Goal: Check status: Check status

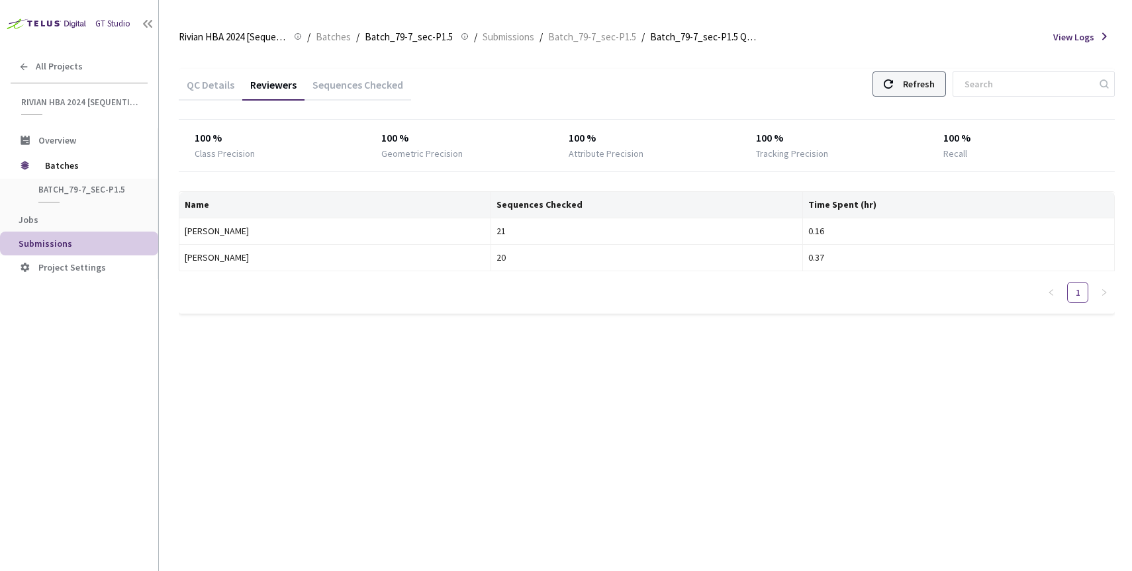
click at [893, 79] on icon at bounding box center [887, 83] width 9 height 9
click at [204, 75] on div "QC Details" at bounding box center [211, 83] width 64 height 28
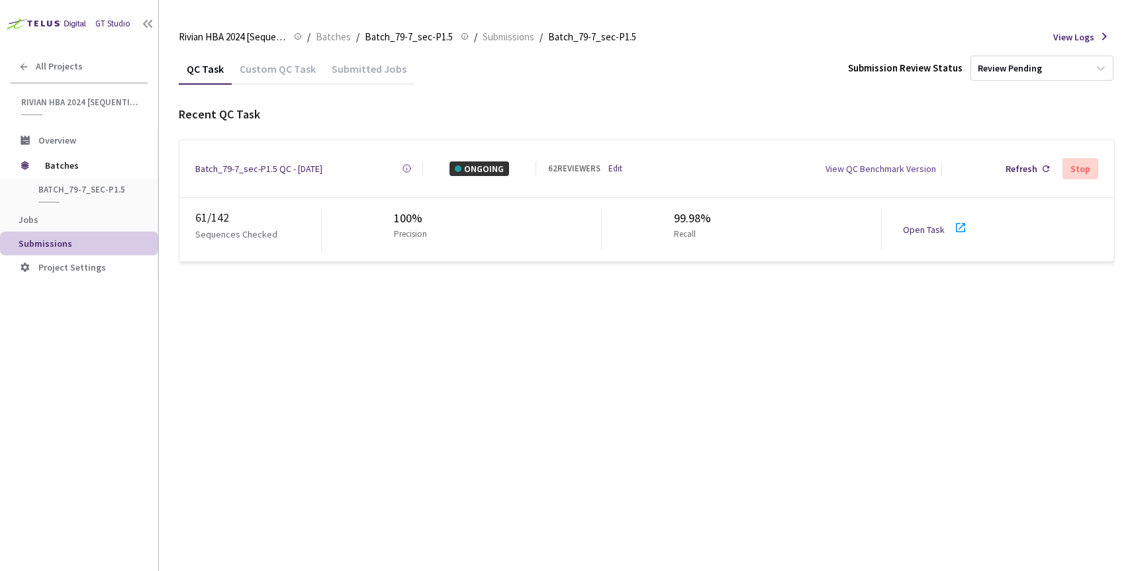
click at [912, 224] on link "Open Task" at bounding box center [924, 230] width 42 height 12
click at [281, 166] on div "Batch_79-7_sec-P1.5 QC - [DATE]" at bounding box center [258, 168] width 127 height 15
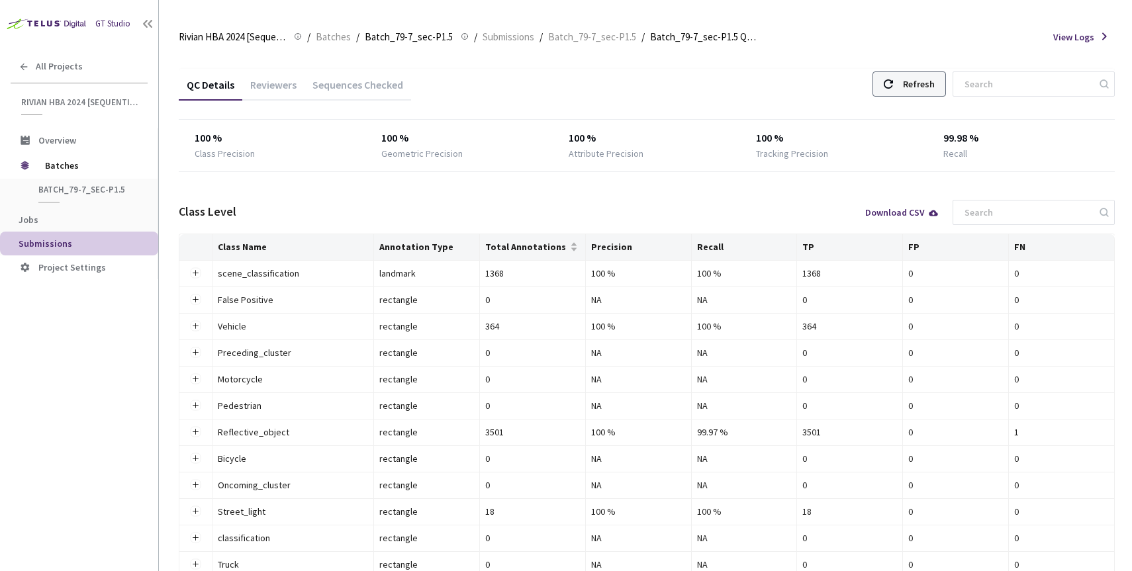
click at [924, 81] on div "Refresh" at bounding box center [908, 83] width 73 height 25
click at [251, 83] on div "Reviewers" at bounding box center [273, 89] width 62 height 22
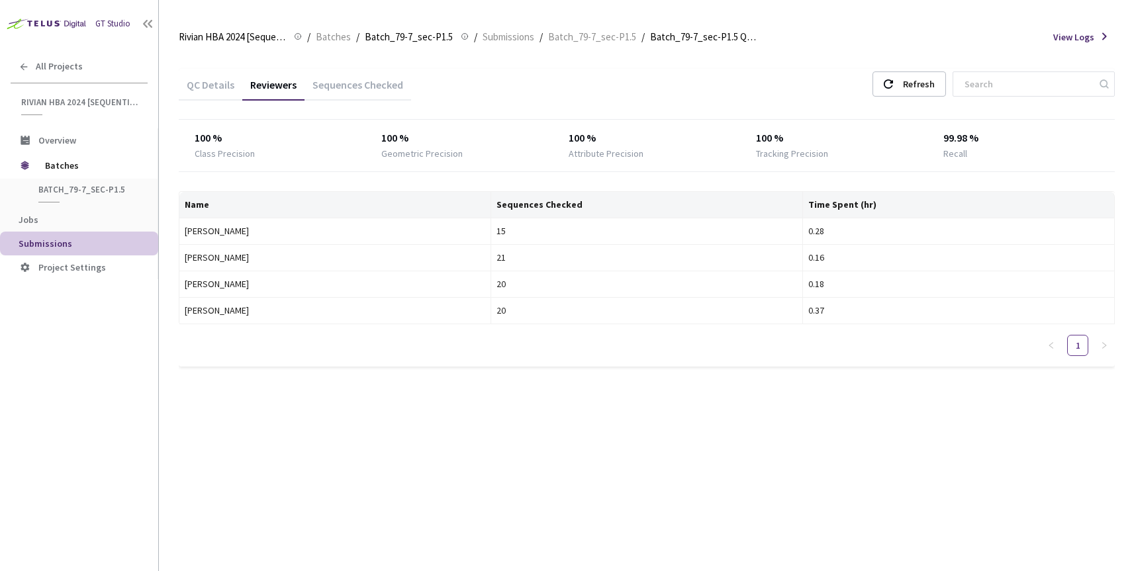
click at [937, 70] on div "QC Details Reviewers Sequences Checked Refresh" at bounding box center [647, 86] width 936 height 34
click at [934, 87] on div "Refresh" at bounding box center [919, 84] width 32 height 24
